Goal: Task Accomplishment & Management: Manage account settings

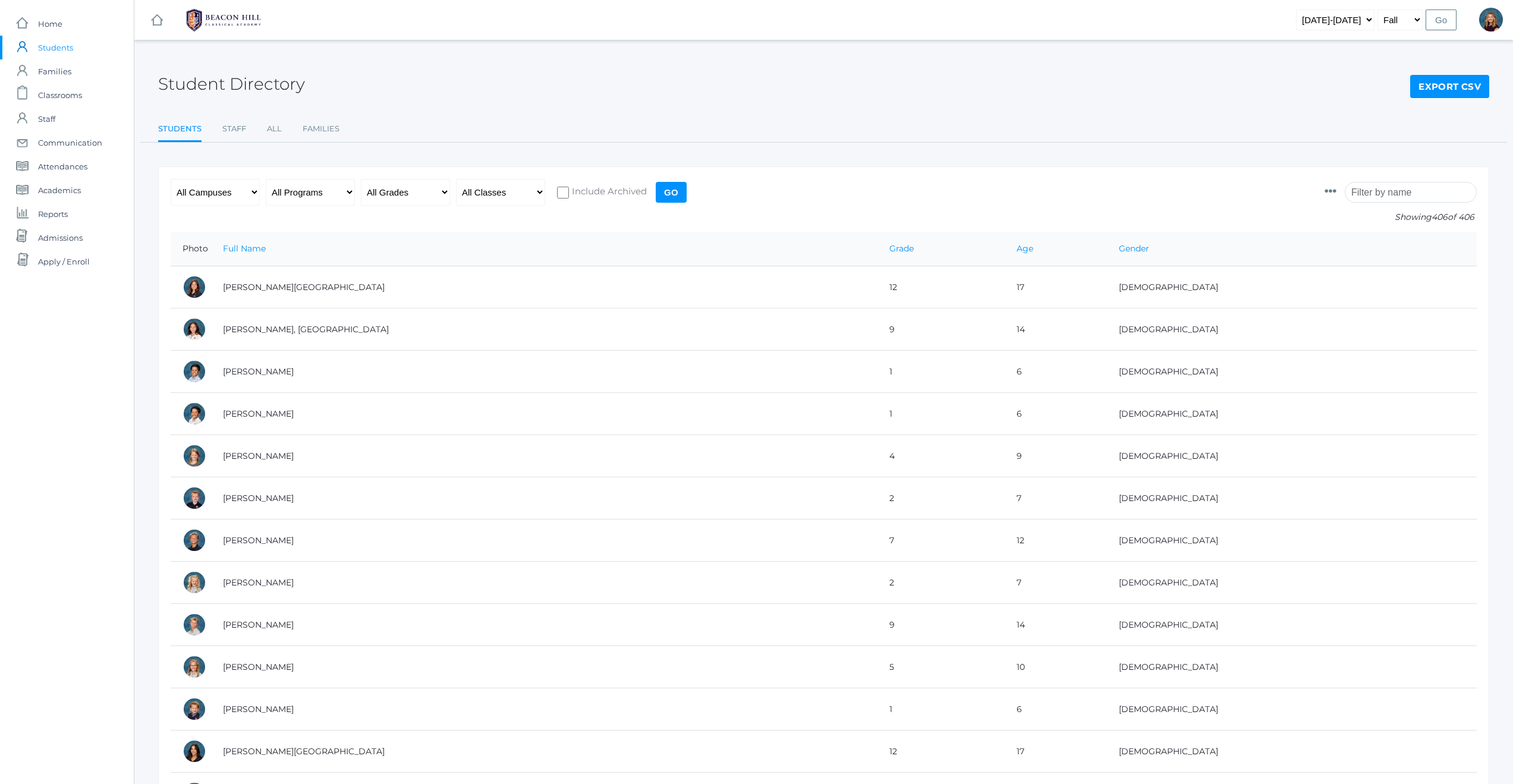
click at [55, 45] on span "Students" at bounding box center [55, 47] width 35 height 24
click at [1410, 193] on input "search" at bounding box center [1411, 192] width 132 height 20
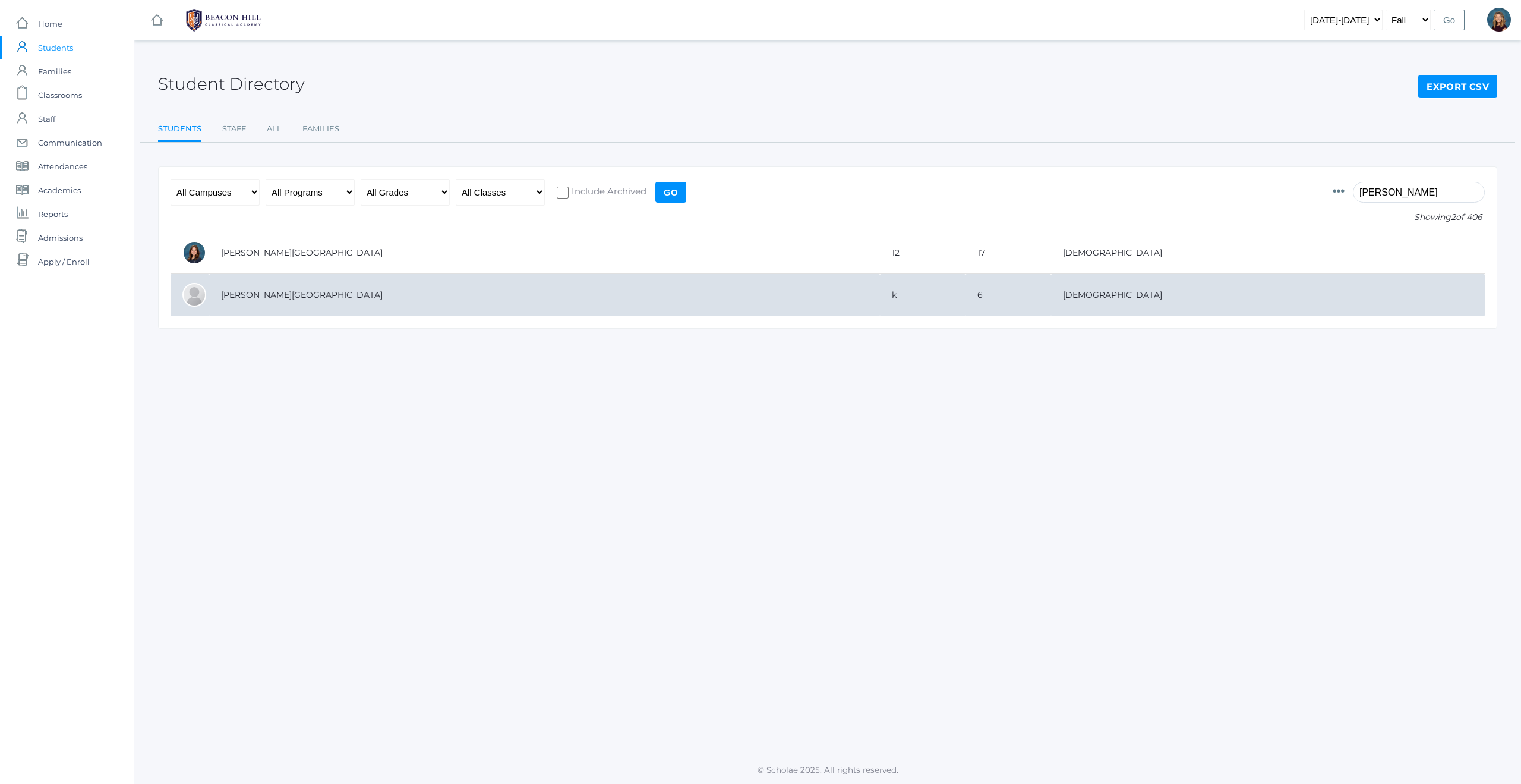
type input "charlott"
click at [405, 291] on td "Bair, Charlotte" at bounding box center [544, 295] width 671 height 42
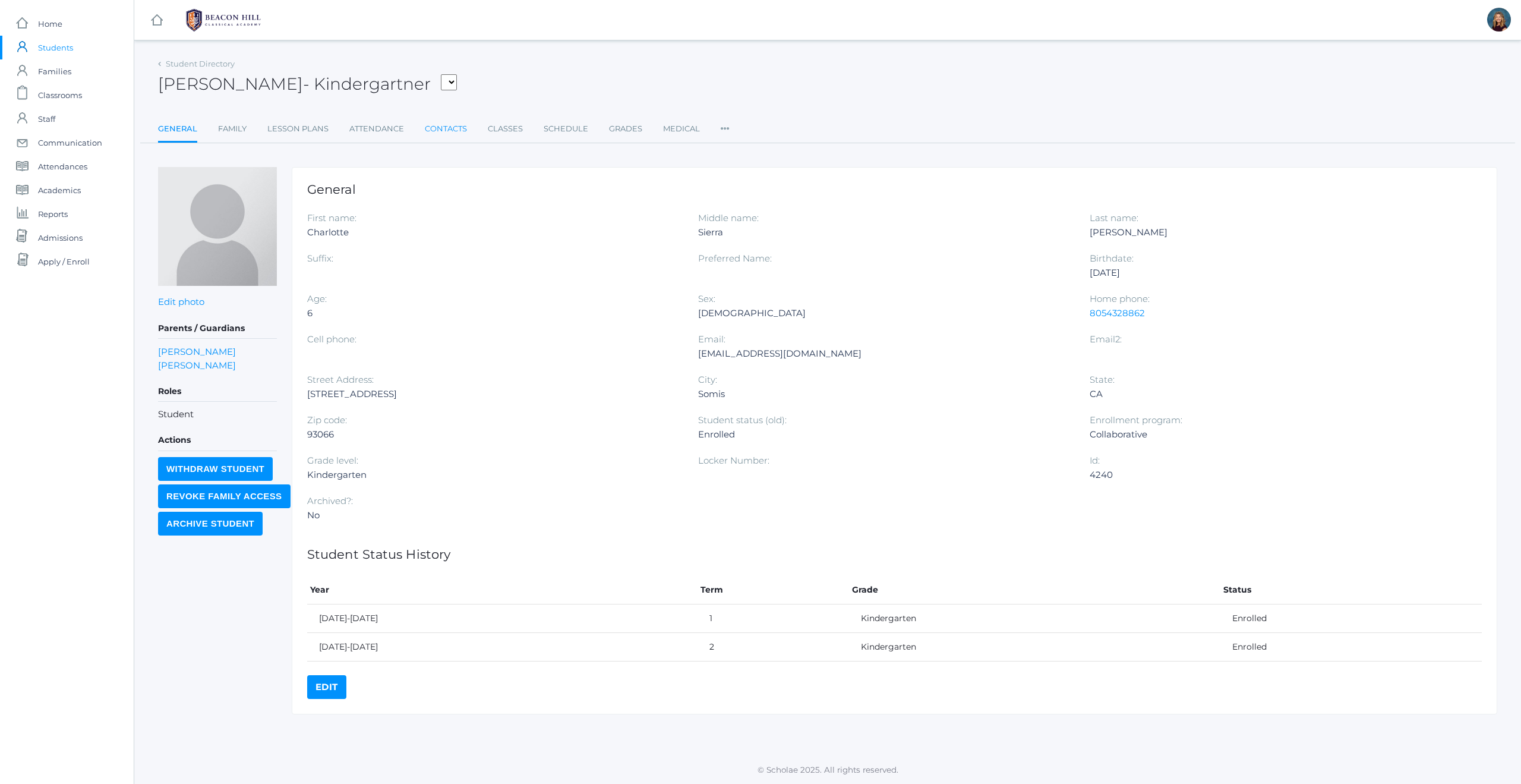
click at [457, 129] on link "Contacts" at bounding box center [446, 129] width 42 height 24
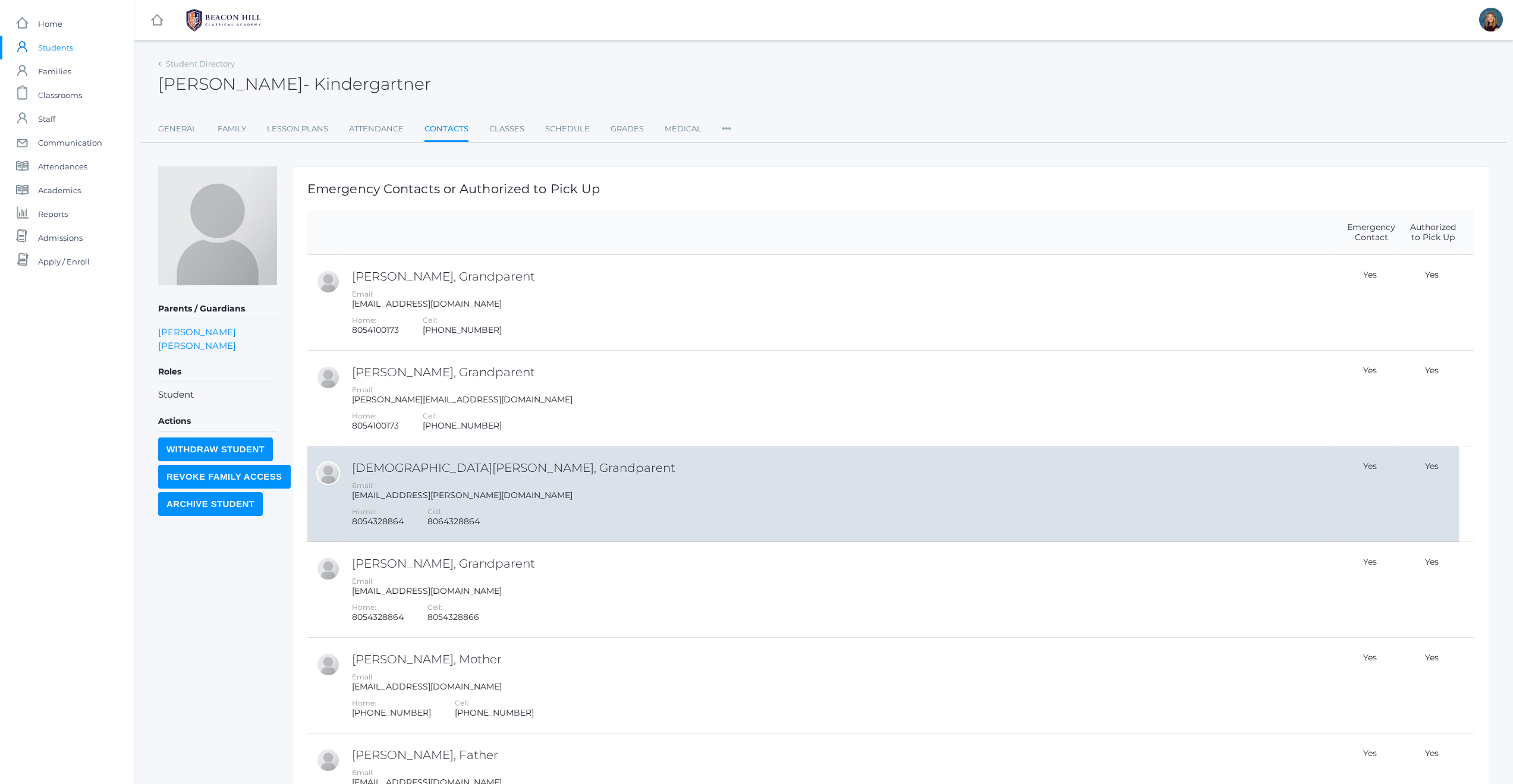
click at [438, 526] on div "8064328864" at bounding box center [454, 521] width 53 height 10
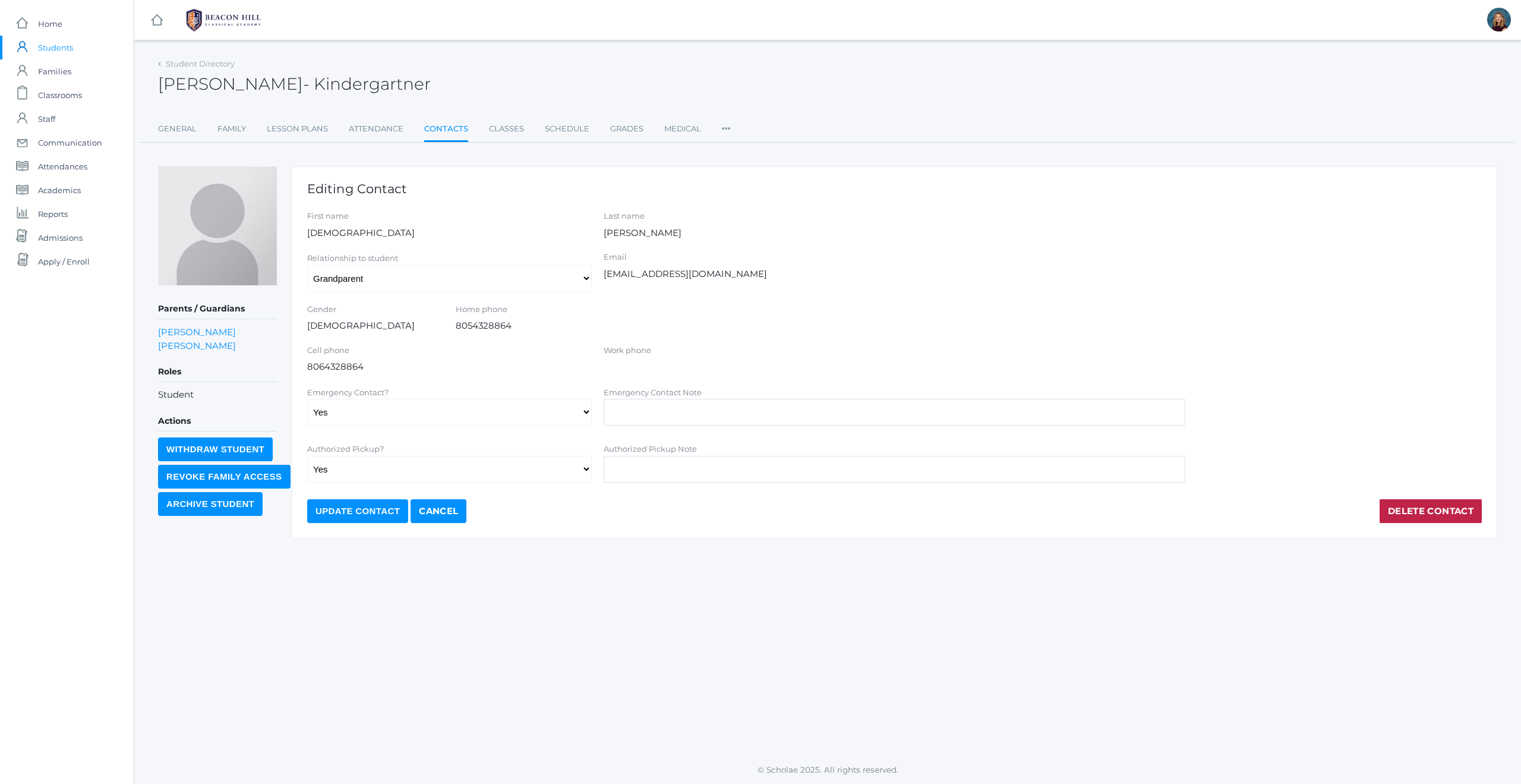
click at [358, 365] on div "Cell phone 8064328864" at bounding box center [449, 359] width 284 height 29
click at [323, 367] on div "Cell phone 8064328864" at bounding box center [449, 359] width 284 height 29
click at [331, 365] on div "Cell phone 8064328864" at bounding box center [449, 359] width 284 height 29
click at [332, 365] on div "Cell phone 8064328864" at bounding box center [449, 359] width 284 height 29
click at [335, 367] on div "Cell phone 8064328864" at bounding box center [449, 359] width 284 height 29
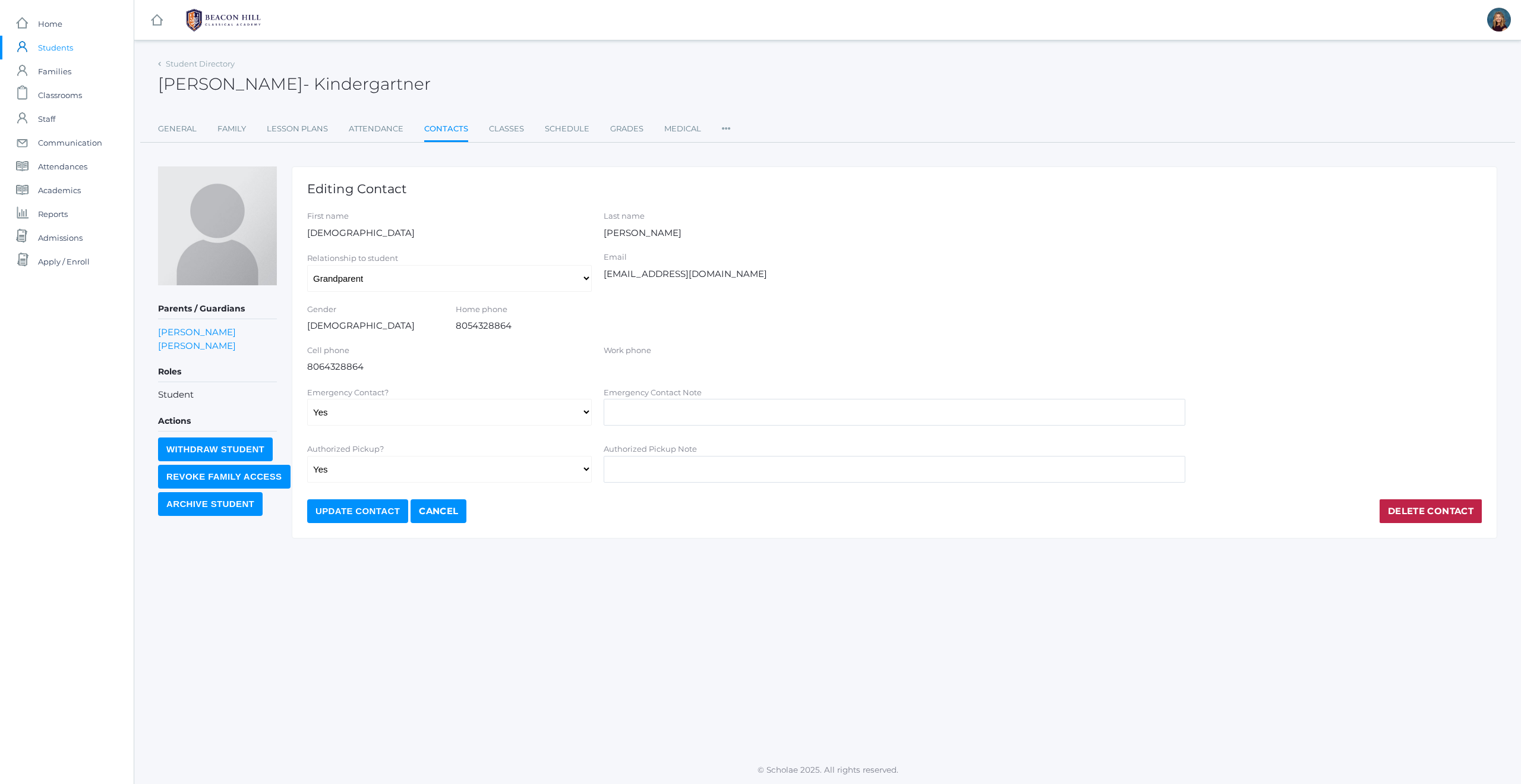
click at [322, 366] on div "Cell phone 8064328864" at bounding box center [449, 359] width 284 height 29
click at [323, 366] on div "Cell phone 8064328864" at bounding box center [449, 359] width 284 height 29
click at [640, 274] on div "Email Cristiicox@gmail.com" at bounding box center [894, 266] width 581 height 29
click at [648, 273] on div "Email Cristiicox@gmail.com" at bounding box center [894, 266] width 581 height 29
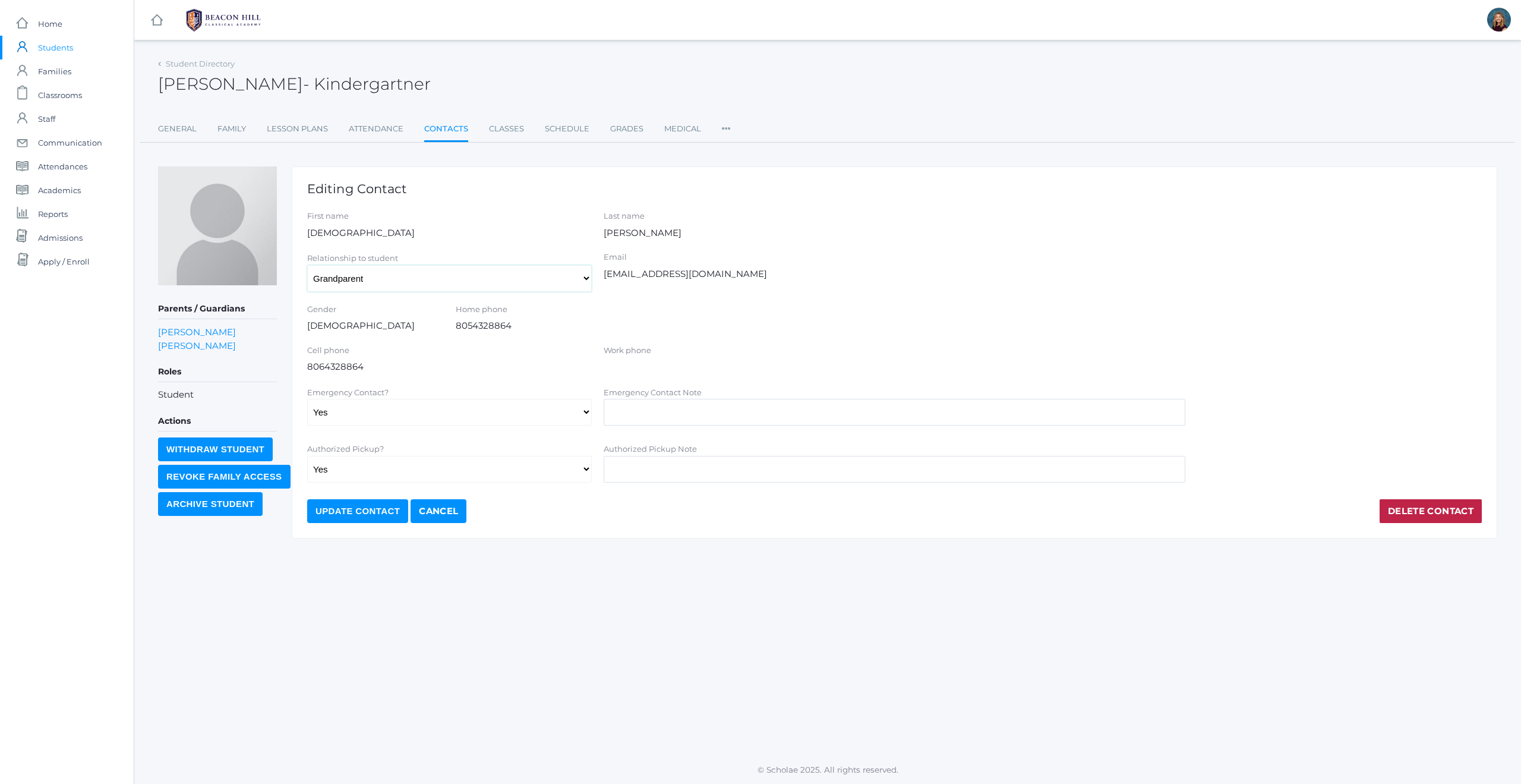
click at [552, 280] on select "Aunt Birth Mom Brother Father Friend Grandparent Guardian Mother Other Sister S…" at bounding box center [449, 278] width 284 height 27
click at [727, 128] on icon at bounding box center [726, 125] width 9 height 16
click at [864, 139] on ul "General Family Lesson Plans Attendance Contacts Classes Schedule Grades Medical…" at bounding box center [827, 130] width 1340 height 26
click at [350, 365] on div "Cell phone 8064328864" at bounding box center [449, 359] width 284 height 29
click at [372, 365] on div "Cell phone 8064328864" at bounding box center [449, 359] width 284 height 29
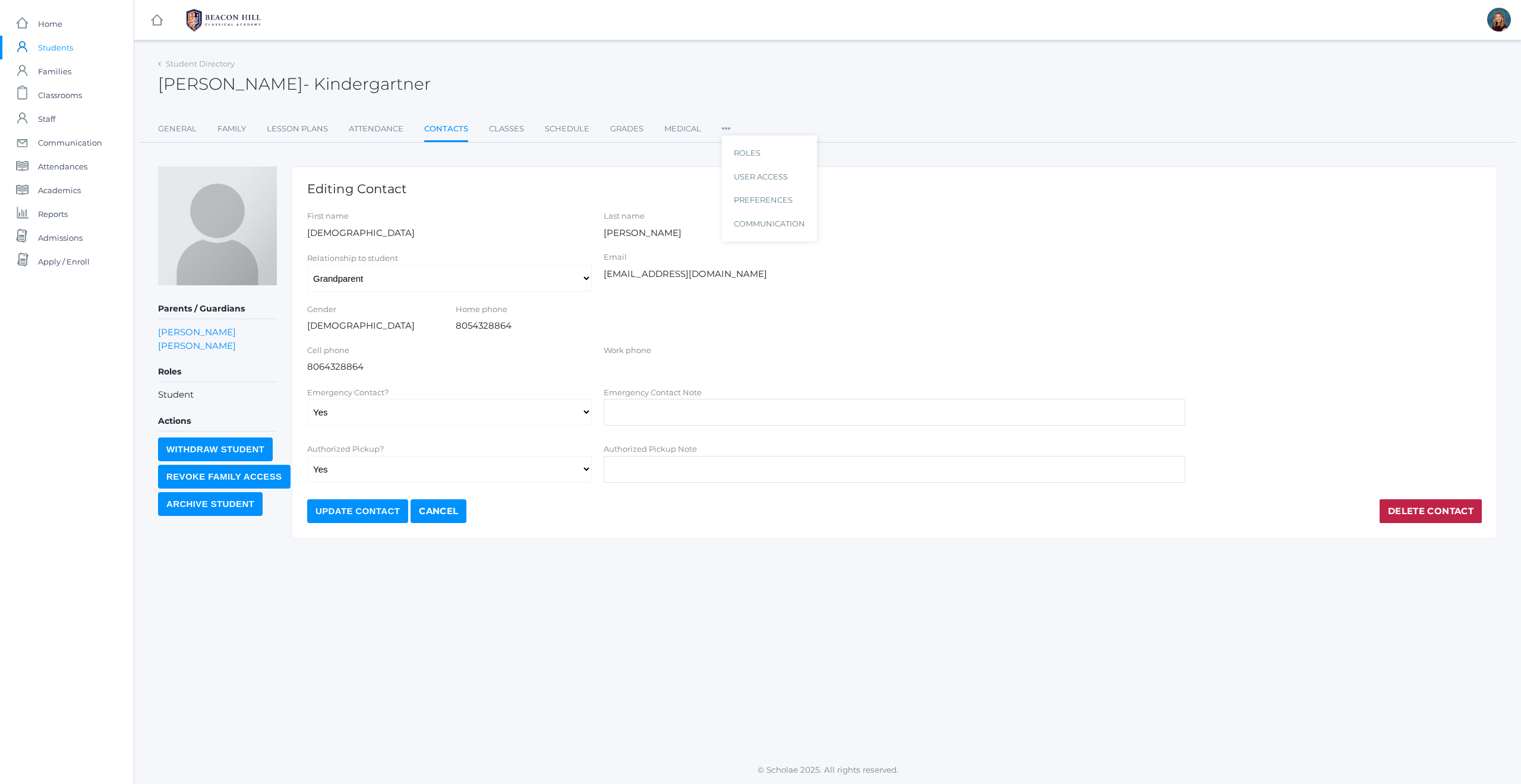
click at [372, 365] on div "Cell phone 8064328864" at bounding box center [449, 359] width 284 height 29
click at [679, 276] on div "Email Cristiicox@gmail.com" at bounding box center [894, 266] width 581 height 29
click at [914, 208] on div "Editing Contact First name Cristii Last name Cox Relationship to student Aunt B…" at bounding box center [894, 352] width 1205 height 372
click at [493, 212] on label "First name" at bounding box center [449, 216] width 284 height 12
click at [512, 196] on div "Editing Contact First name Cristii Last name Cox Relationship to student Aunt B…" at bounding box center [894, 352] width 1205 height 372
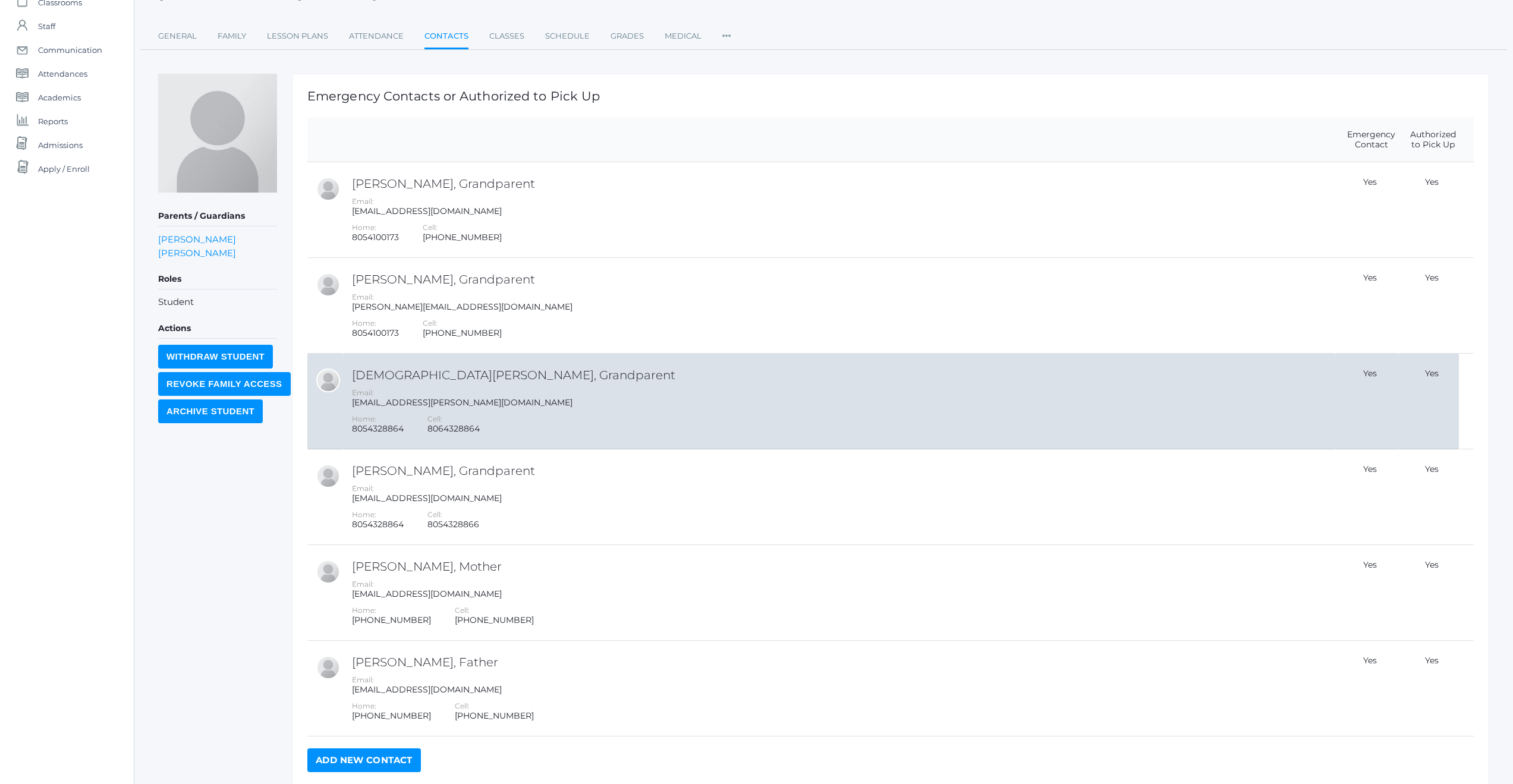
scroll to position [146, 0]
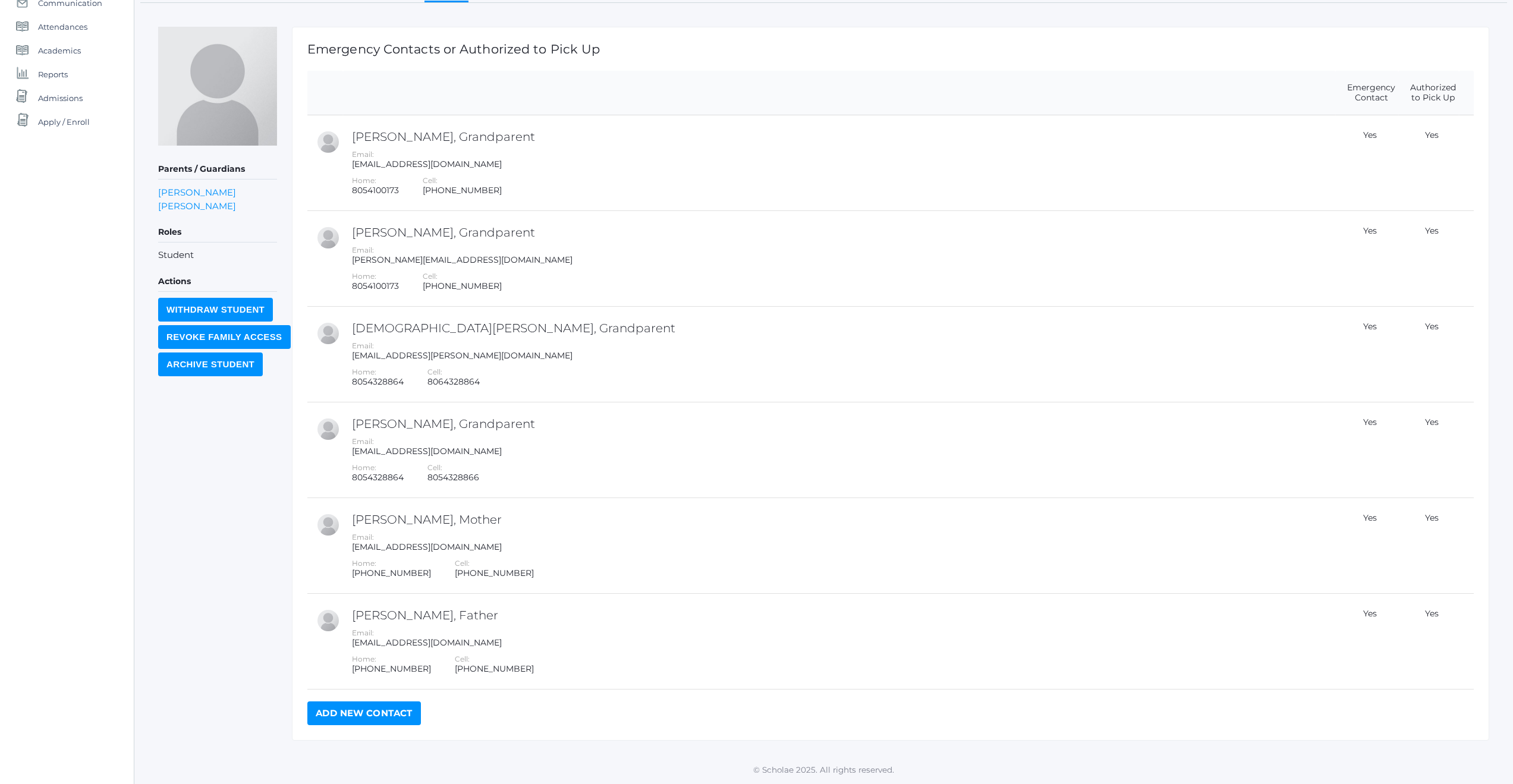
click at [366, 711] on link "Add New Contact" at bounding box center [364, 713] width 113 height 24
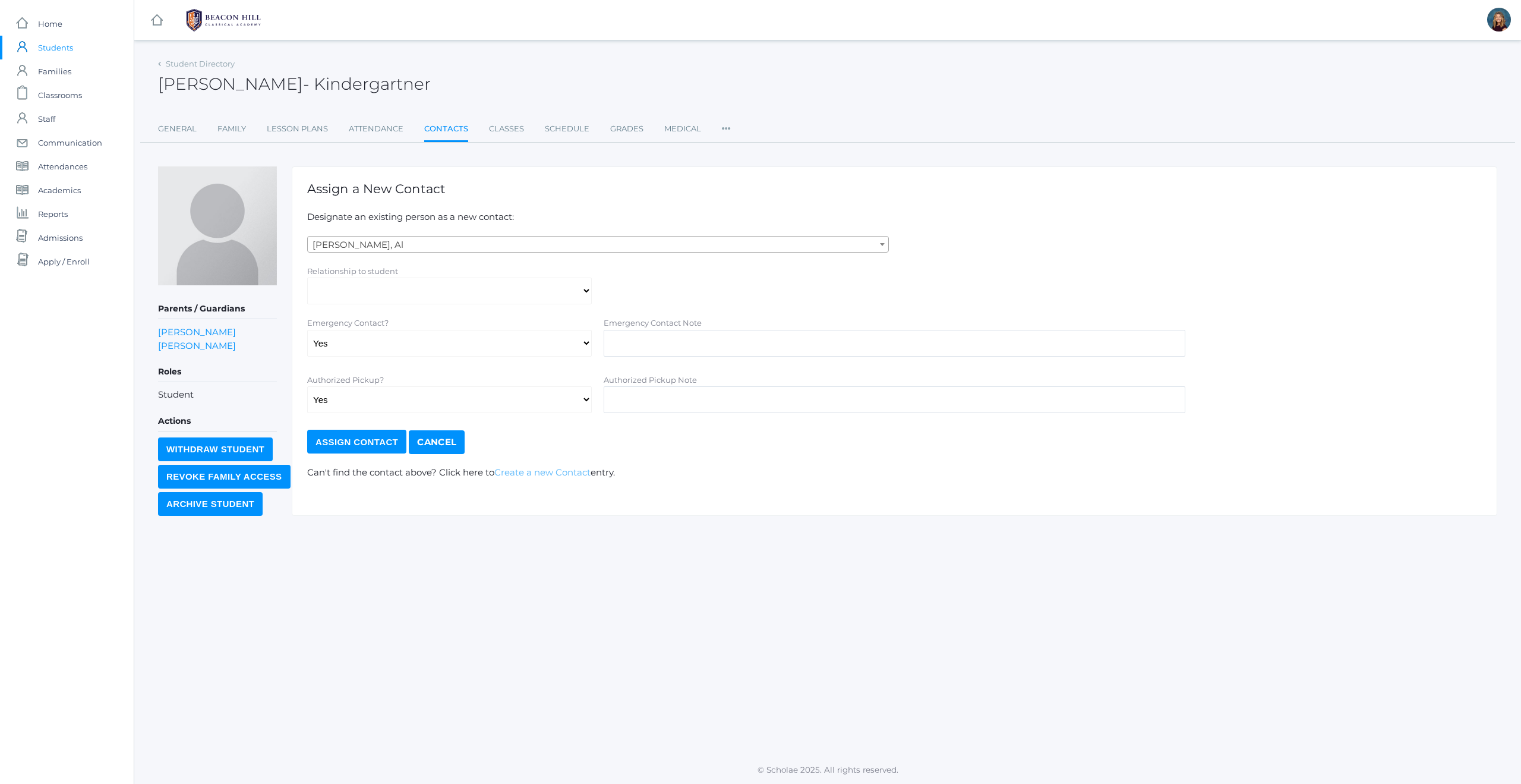
click at [535, 469] on link "Create a new Contact" at bounding box center [542, 472] width 97 height 11
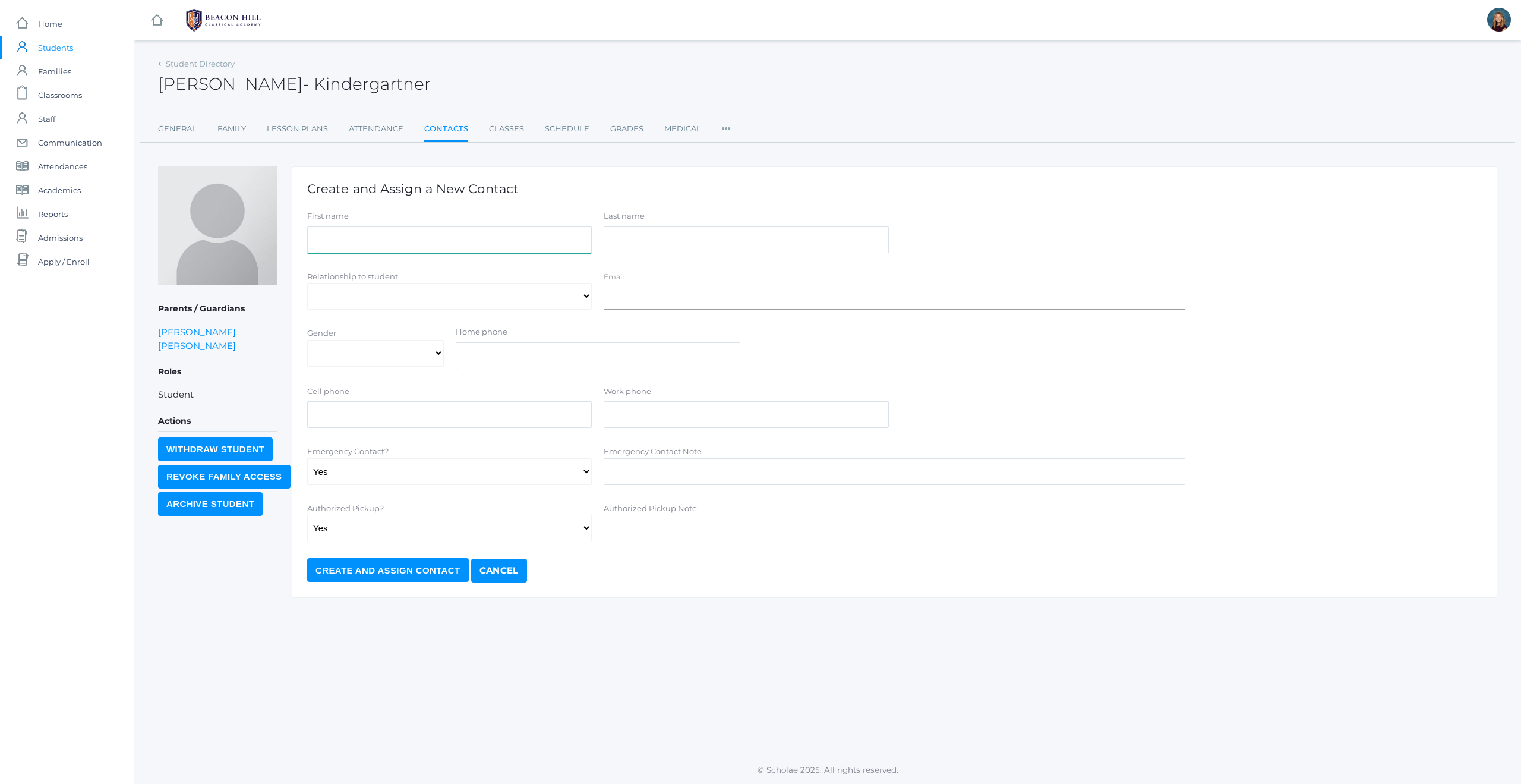
click at [544, 233] on input "First name" at bounding box center [449, 240] width 284 height 27
type input "Cristii"
type input "Cox"
click at [574, 294] on select "Aunt Birth Mom Brother Father Friend Grandparent Guardian Mother Other Sister S…" at bounding box center [449, 296] width 284 height 27
select select "Grandparent"
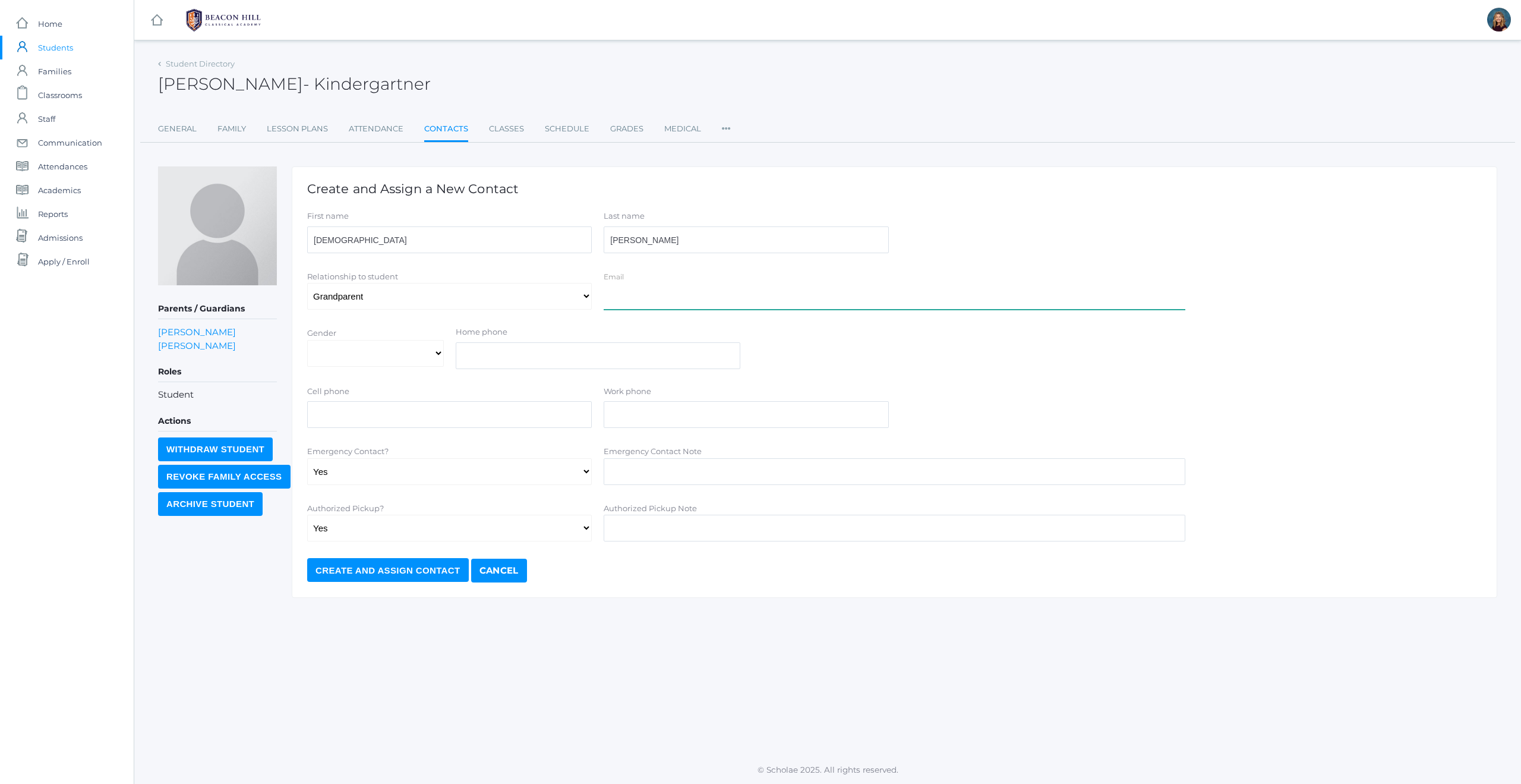
click at [674, 301] on input "Email" at bounding box center [894, 296] width 581 height 27
type input "Christii.cox@gmail.com"
click at [435, 353] on select "Male Female" at bounding box center [376, 354] width 137 height 27
select select "[DEMOGRAPHIC_DATA]"
click at [493, 361] on input "text" at bounding box center [598, 356] width 284 height 27
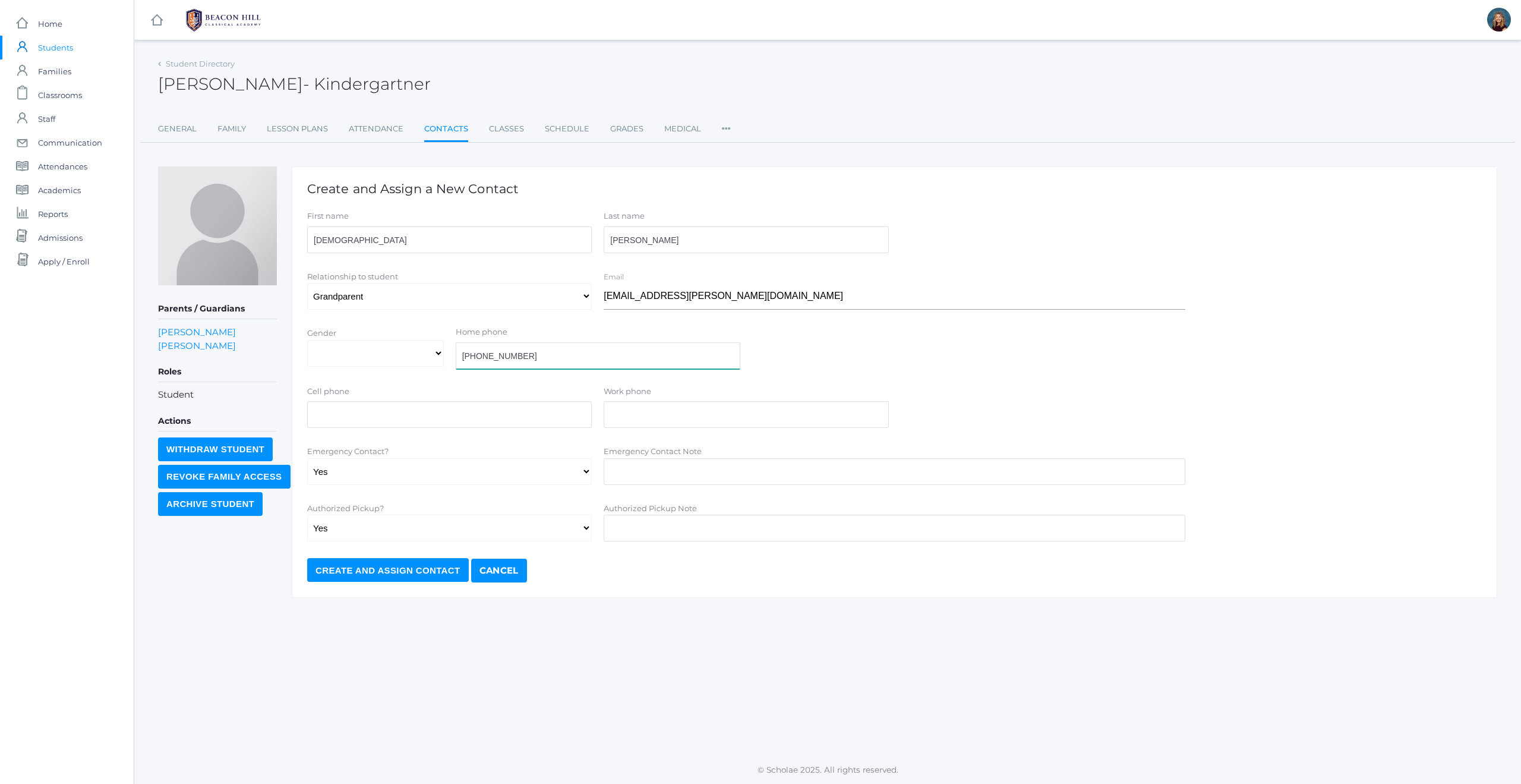
type input "[PHONE_NUMBER]"
click at [449, 419] on input "text" at bounding box center [449, 414] width 284 height 27
drag, startPoint x: 530, startPoint y: 361, endPoint x: 462, endPoint y: 355, distance: 68.3
click at [462, 355] on input "[PHONE_NUMBER]" at bounding box center [598, 356] width 284 height 27
click at [412, 411] on input "text" at bounding box center [449, 414] width 284 height 27
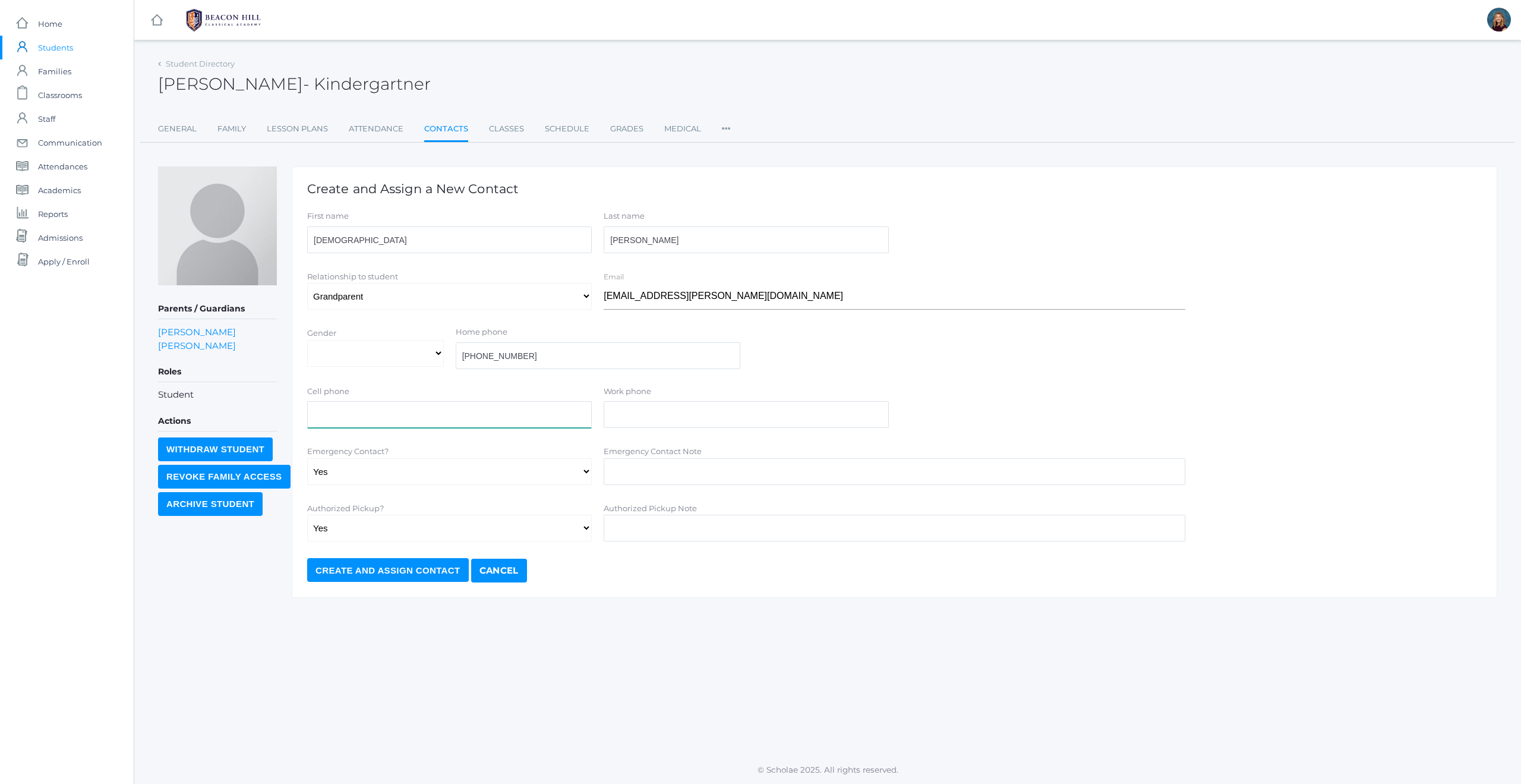
paste input "[PHONE_NUMBER]"
type input "[PHONE_NUMBER]"
click at [405, 574] on input "Create and Assign Contact" at bounding box center [388, 570] width 162 height 24
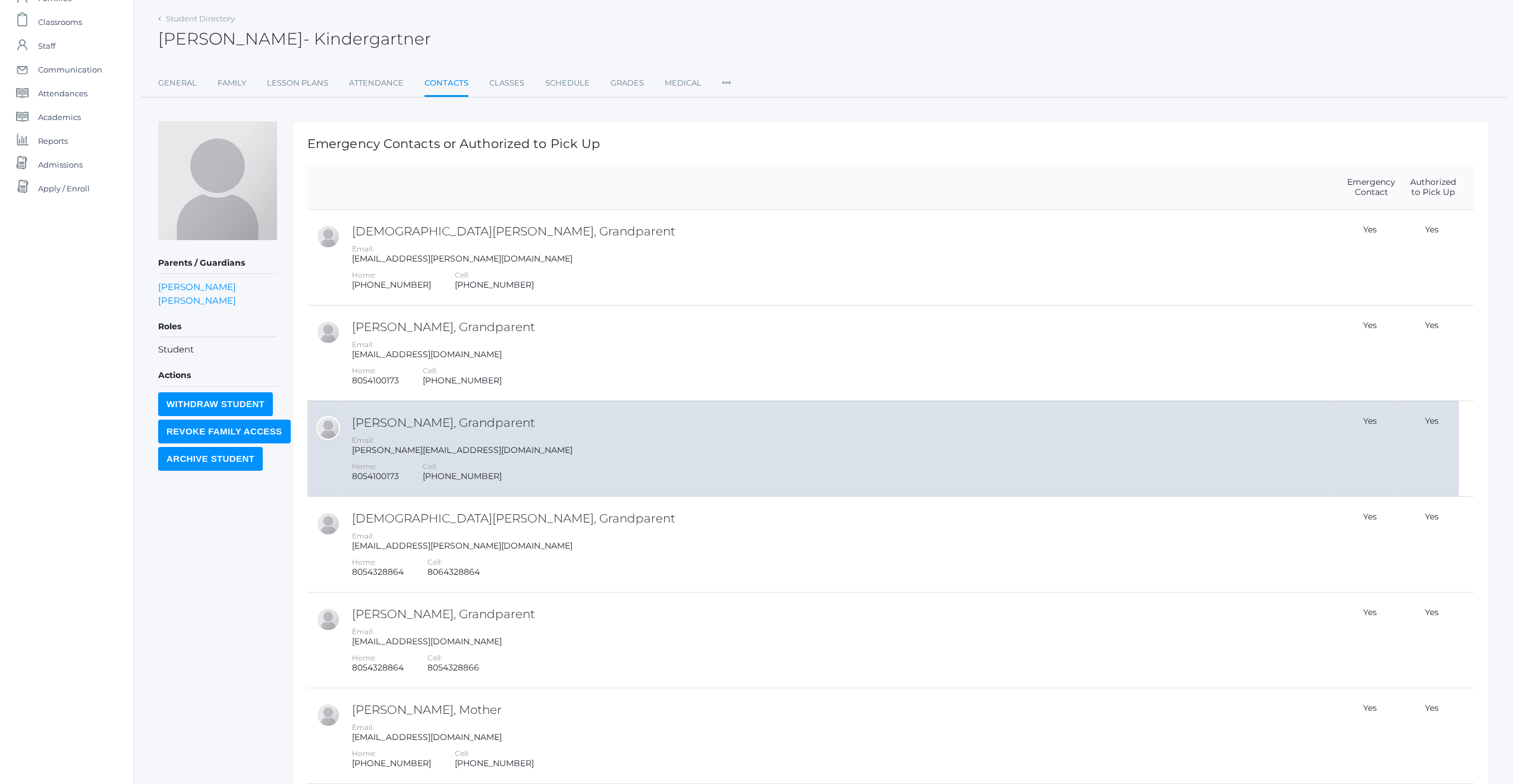
scroll to position [78, 0]
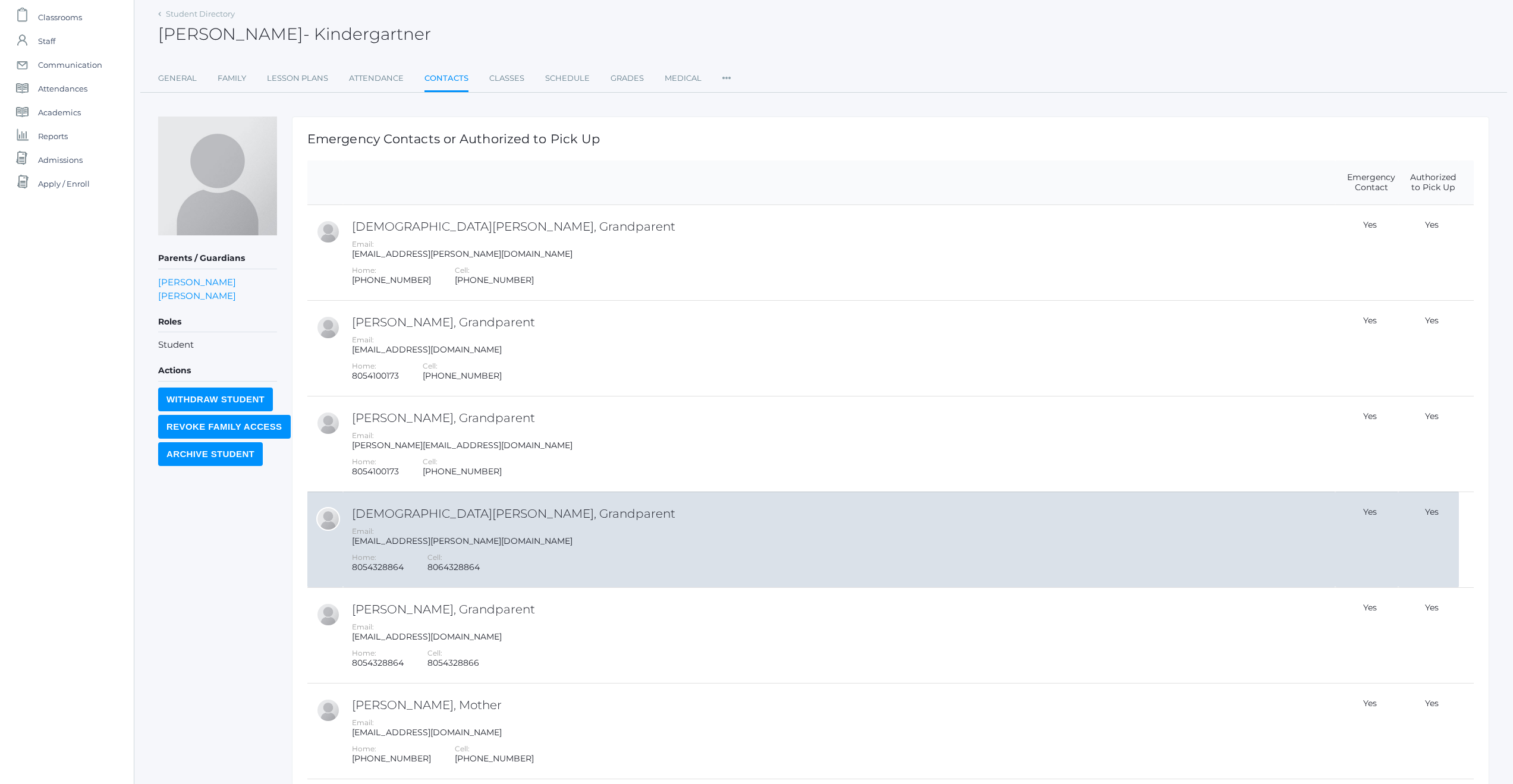
click at [494, 539] on div "Email: cristii.cox@gmail.com" at bounding box center [842, 536] width 980 height 20
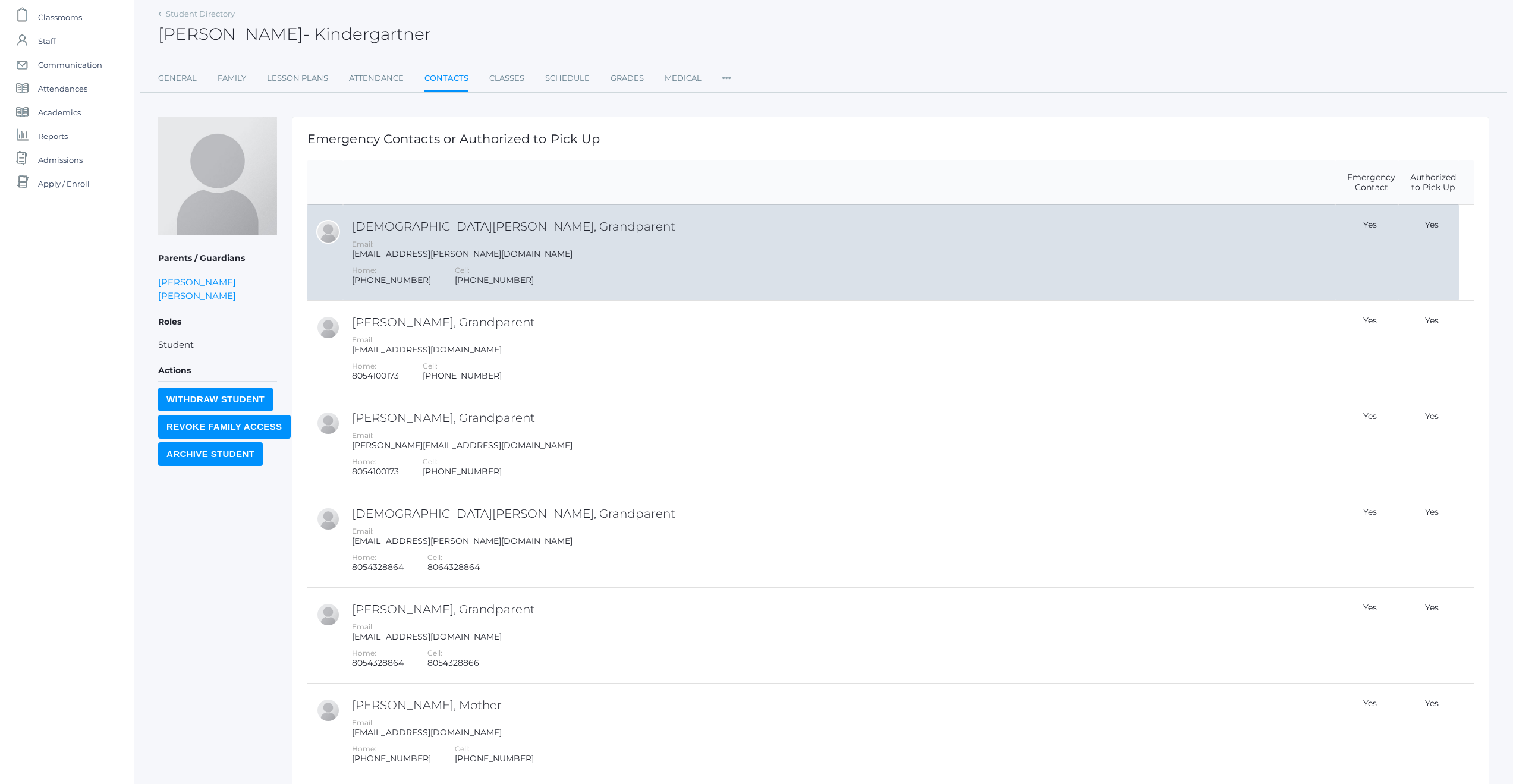
click at [483, 274] on div "Cell: 805-432-8864" at bounding box center [501, 275] width 91 height 20
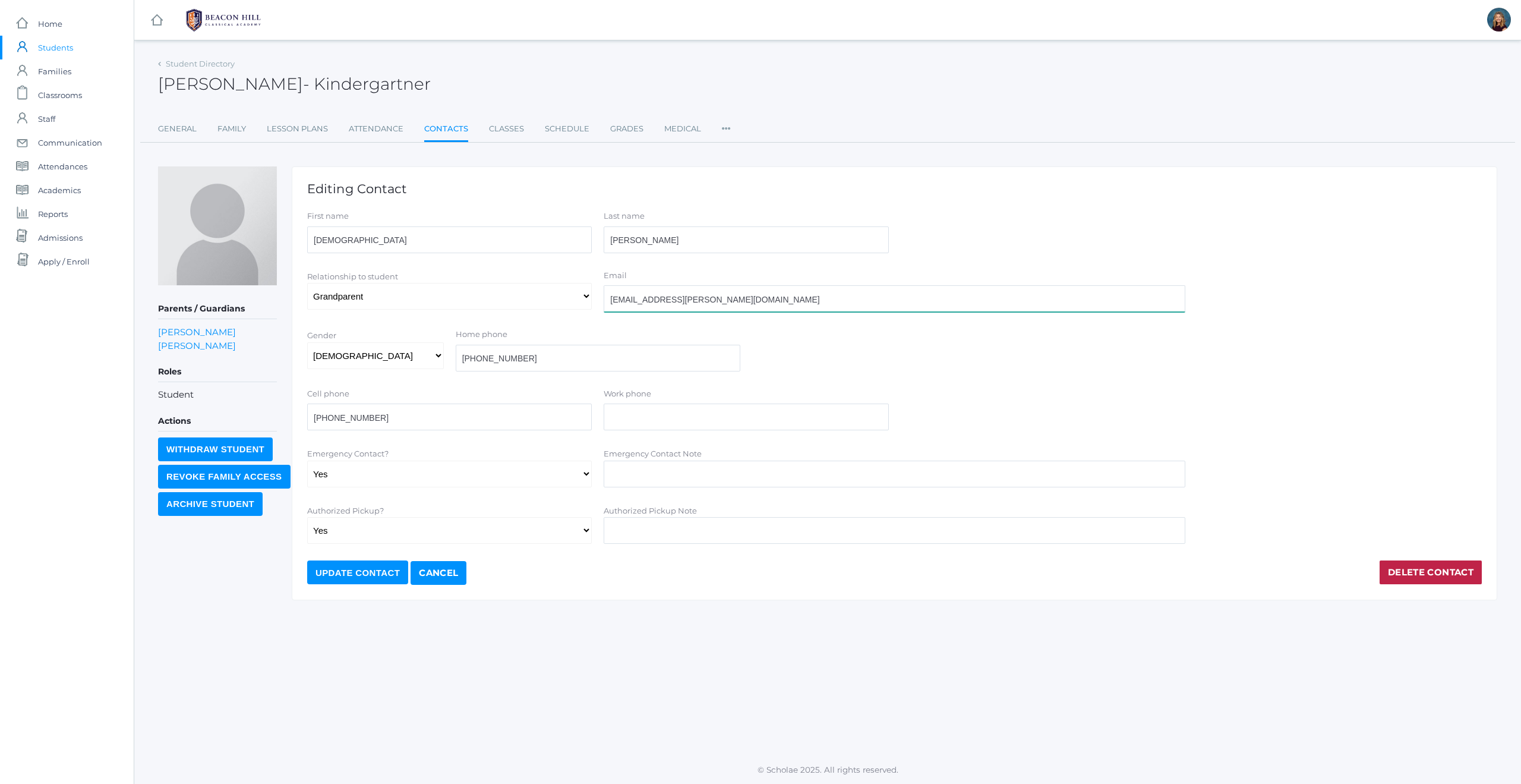
click at [620, 300] on input "Christii.cox@gmail.com" at bounding box center [894, 299] width 581 height 27
type input "[EMAIL_ADDRESS][PERSON_NAME][DOMAIN_NAME]"
click at [795, 355] on div "Gender Male Female Home phone 805-432-8864" at bounding box center [894, 352] width 1186 height 48
click at [385, 572] on input "Update Contact" at bounding box center [357, 572] width 101 height 24
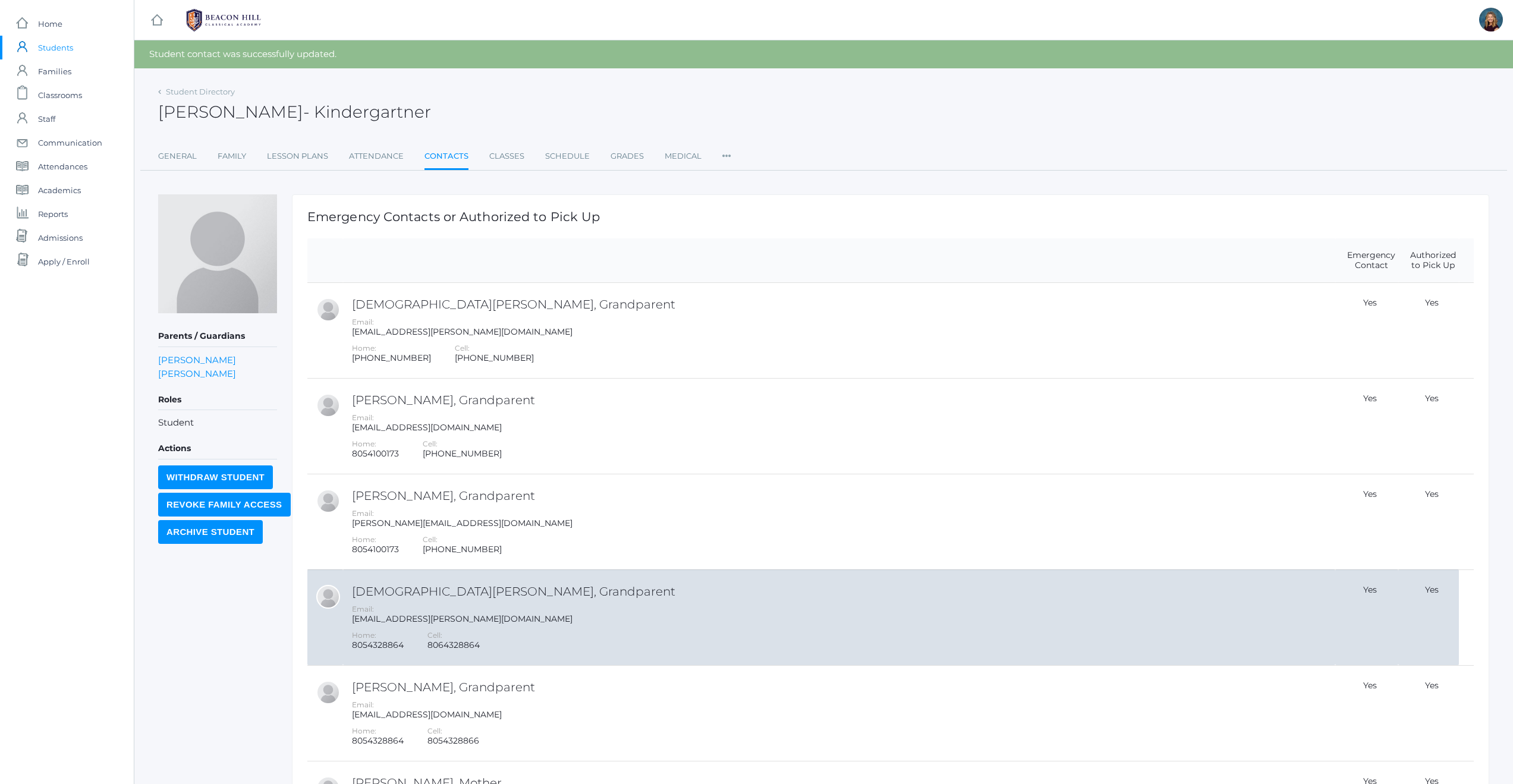
click at [483, 610] on div "Email: [EMAIL_ADDRESS][PERSON_NAME][DOMAIN_NAME]" at bounding box center [842, 614] width 980 height 20
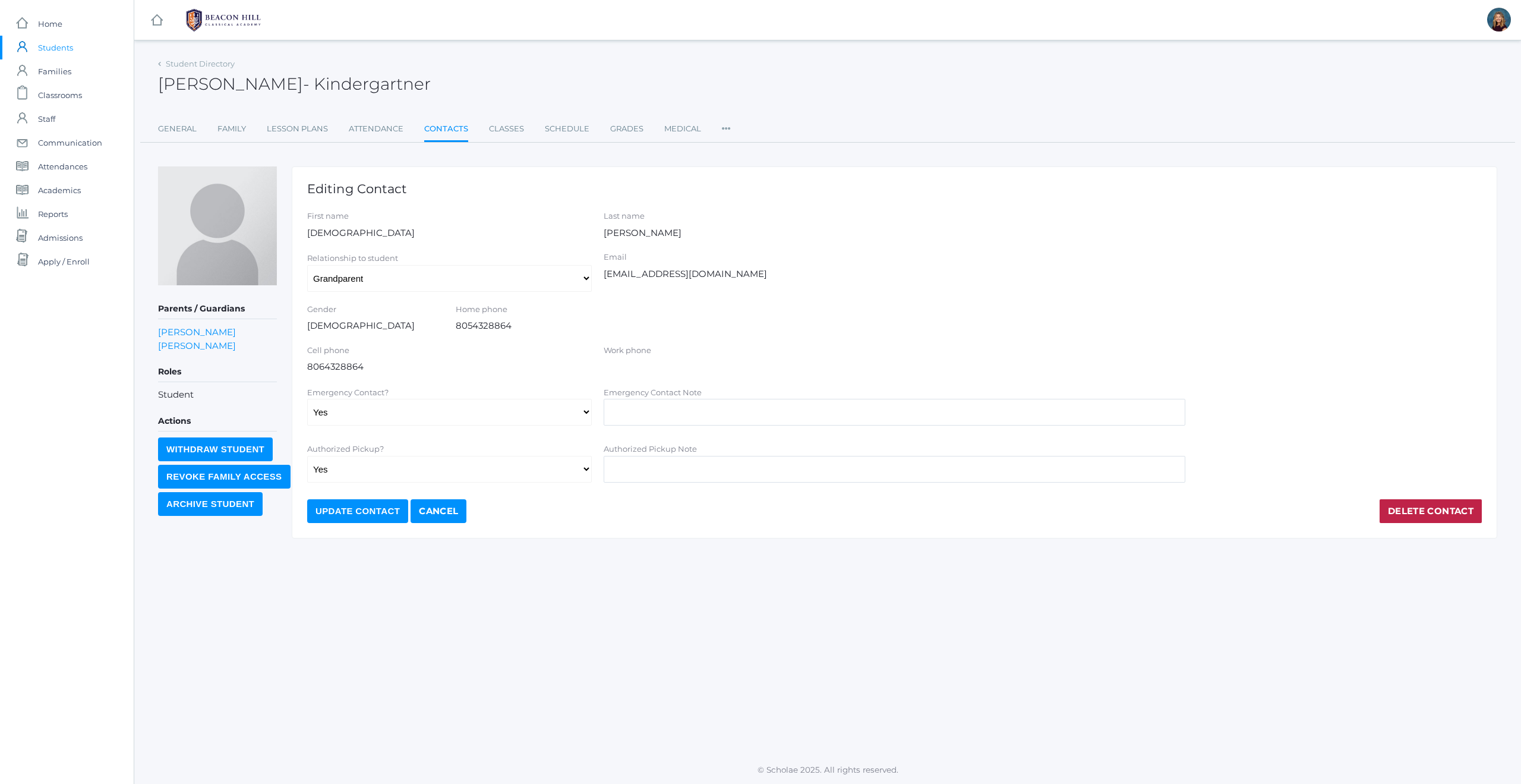
click at [1430, 513] on link "Delete Contact" at bounding box center [1431, 511] width 102 height 24
